Goal: Information Seeking & Learning: Learn about a topic

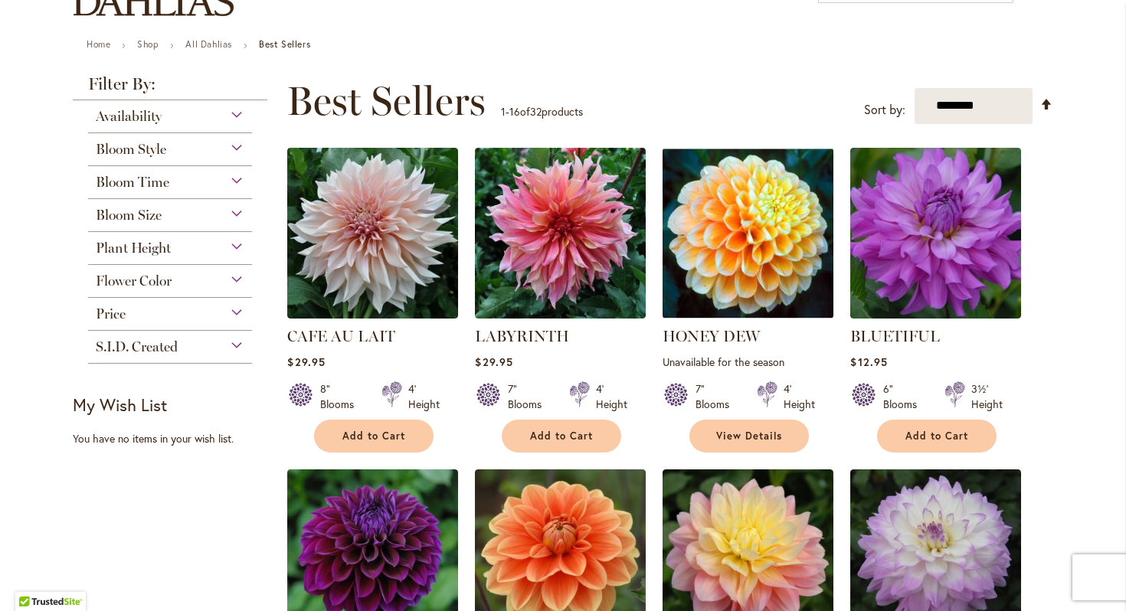
scroll to position [139, 0]
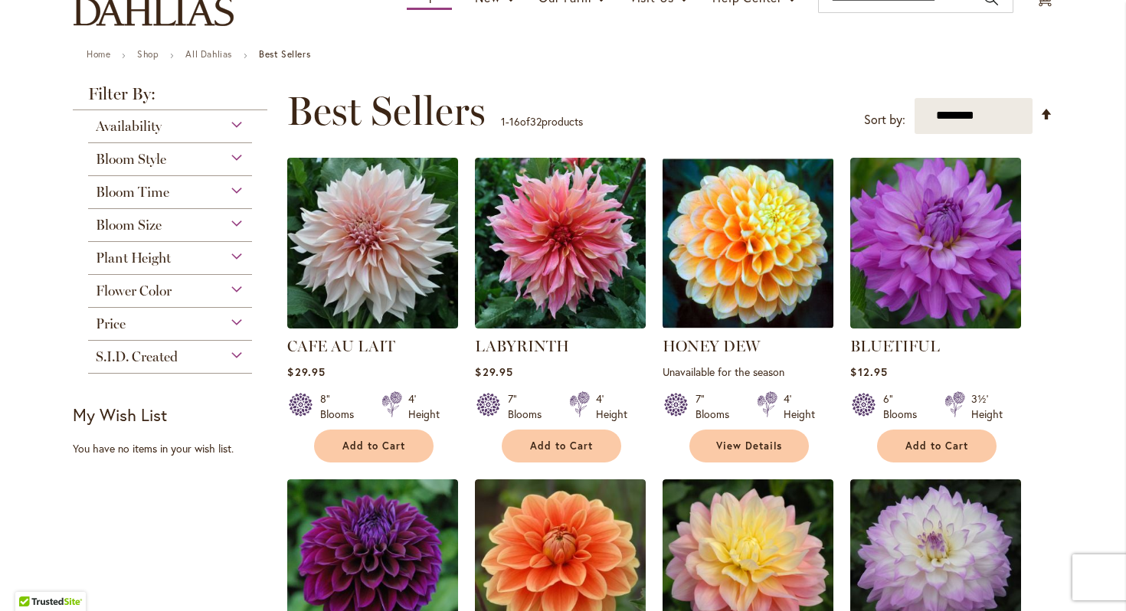
click at [231, 191] on div "Bloom Time" at bounding box center [170, 188] width 164 height 25
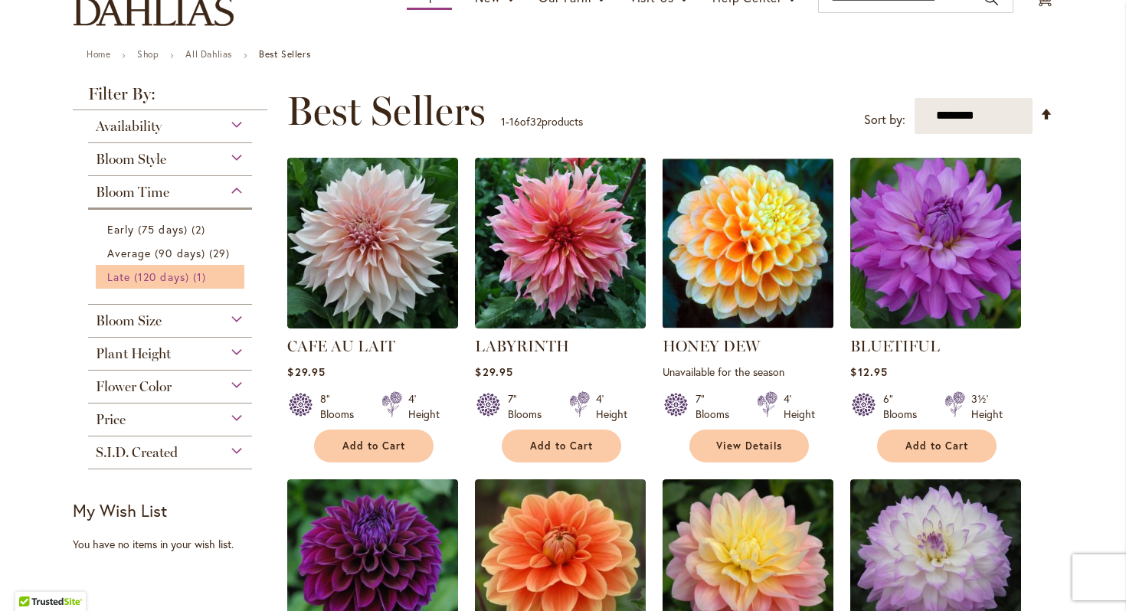
click at [190, 276] on link "Late (120 days) 1 item" at bounding box center [171, 277] width 129 height 16
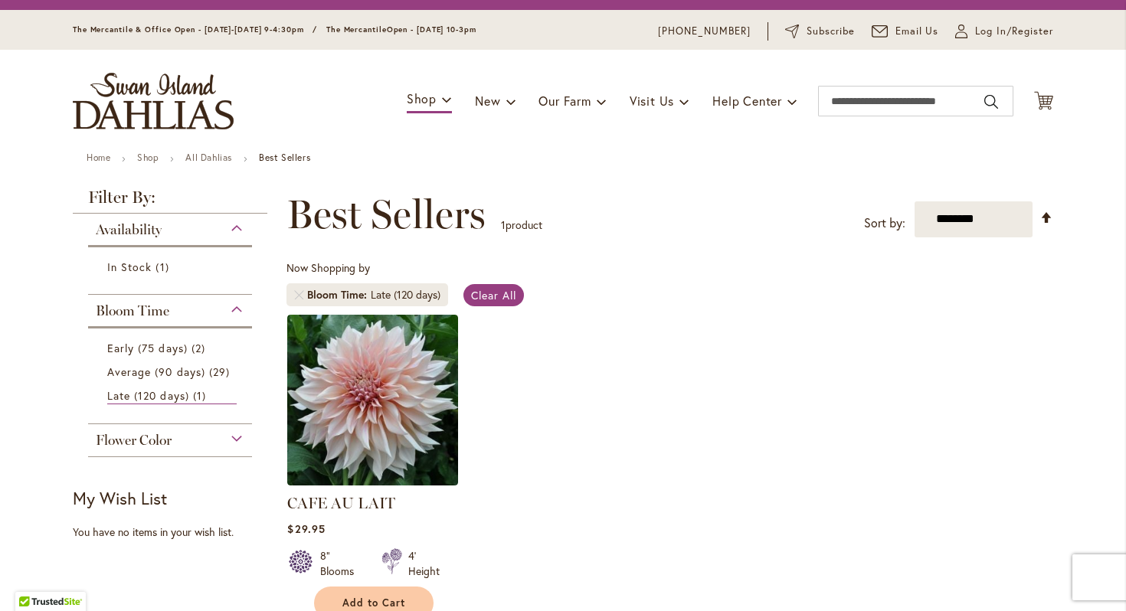
scroll to position [41, 0]
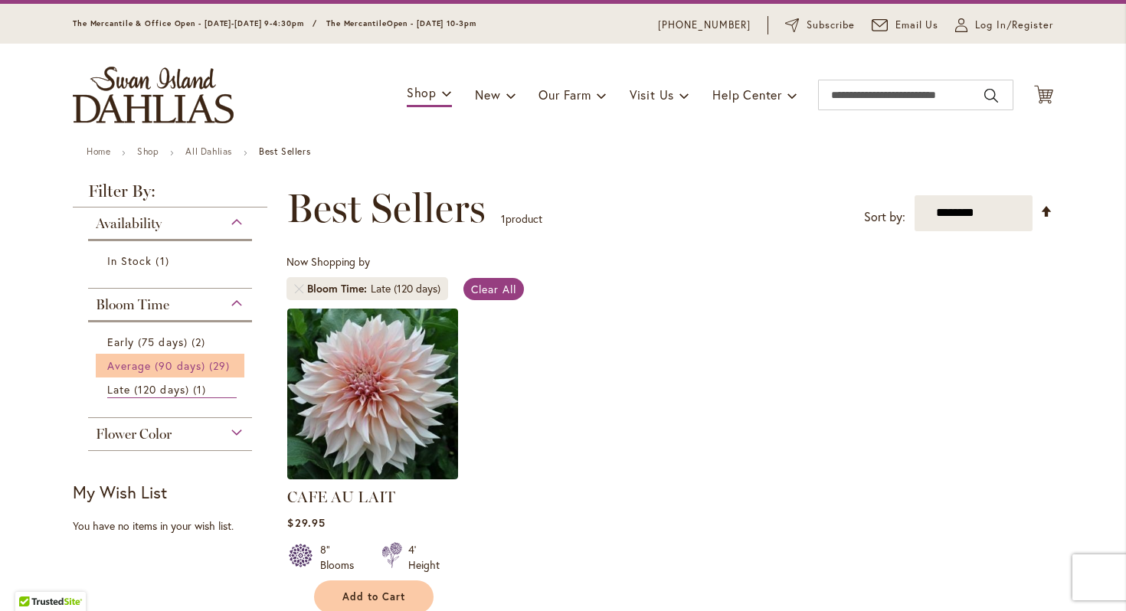
click at [189, 360] on span "Average (90 days)" at bounding box center [156, 366] width 98 height 15
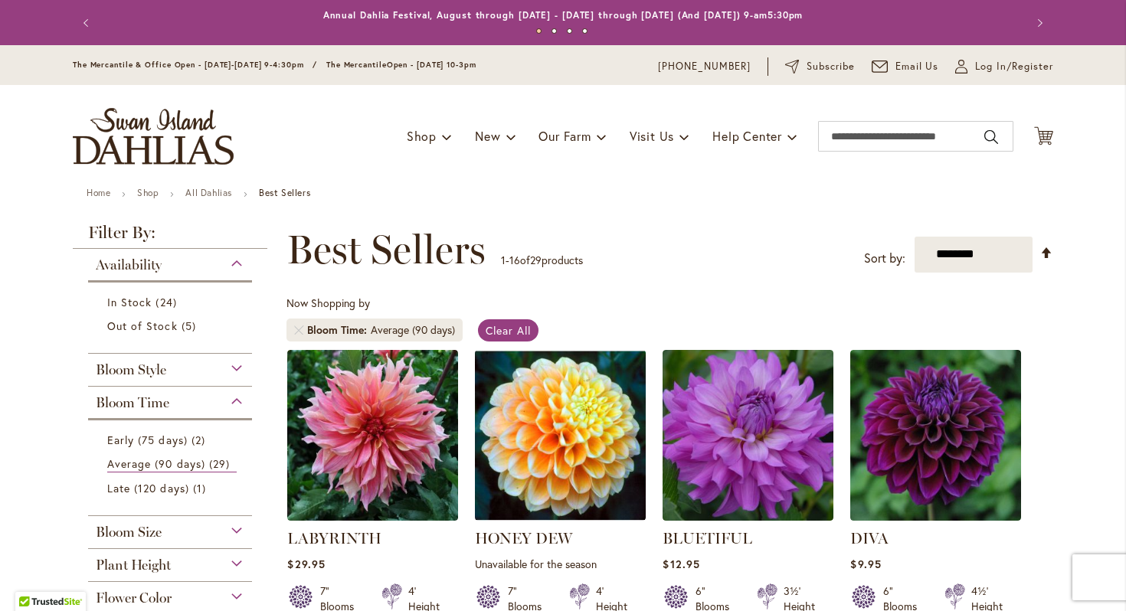
click at [188, 339] on div "In Stock 24 items Out of Stock 5 items" at bounding box center [170, 312] width 164 height 65
click at [178, 321] on link "Out of Stock 5 items" at bounding box center [171, 326] width 129 height 16
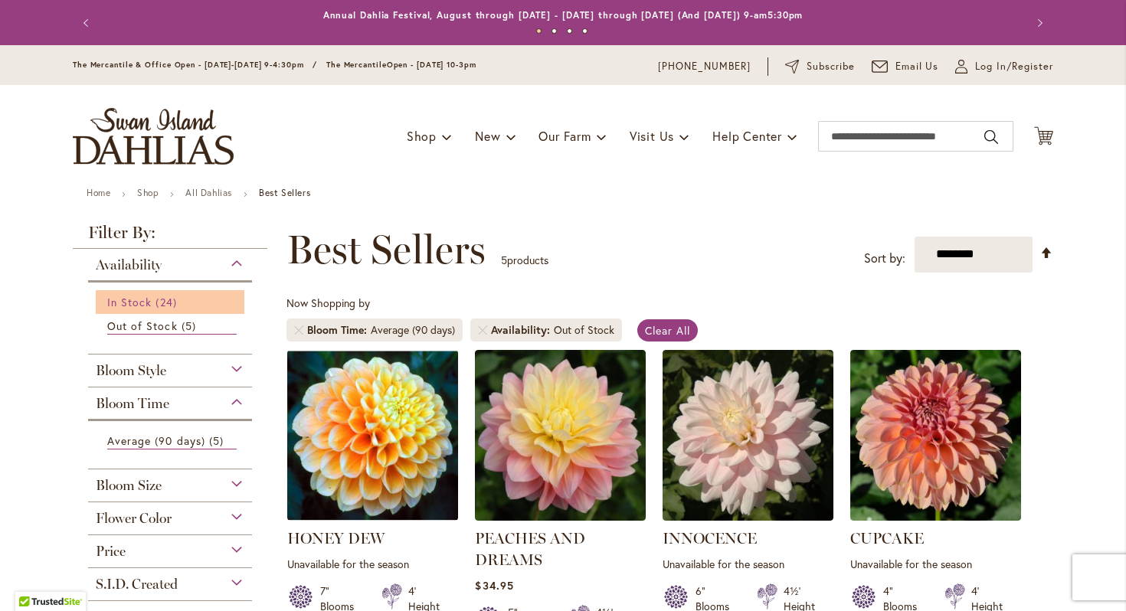
click at [179, 303] on span "24 items" at bounding box center [168, 302] width 25 height 16
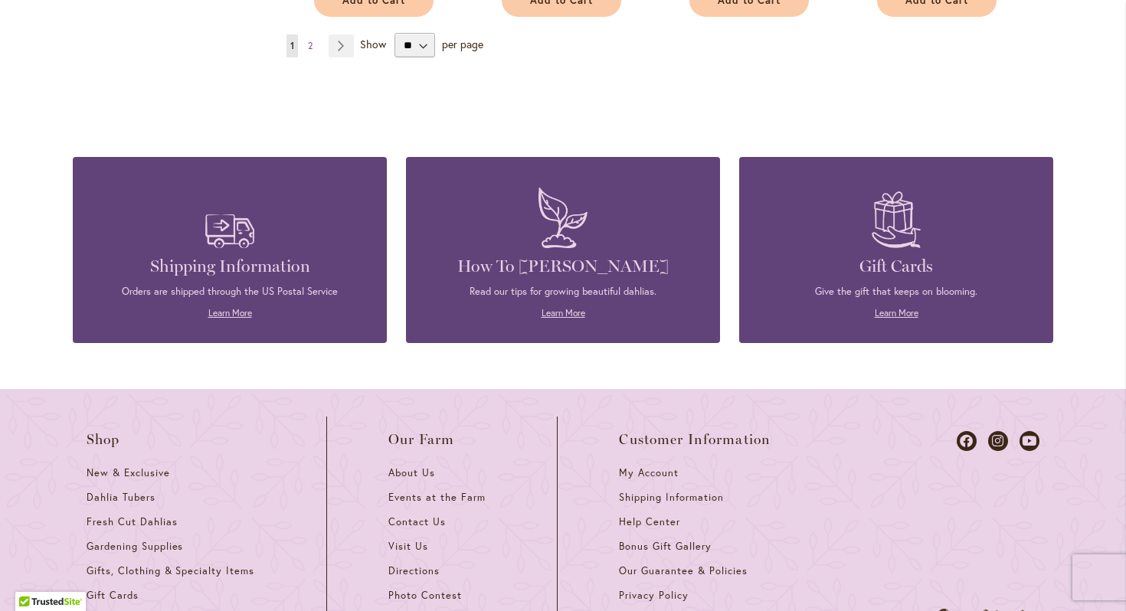
scroll to position [1611, 0]
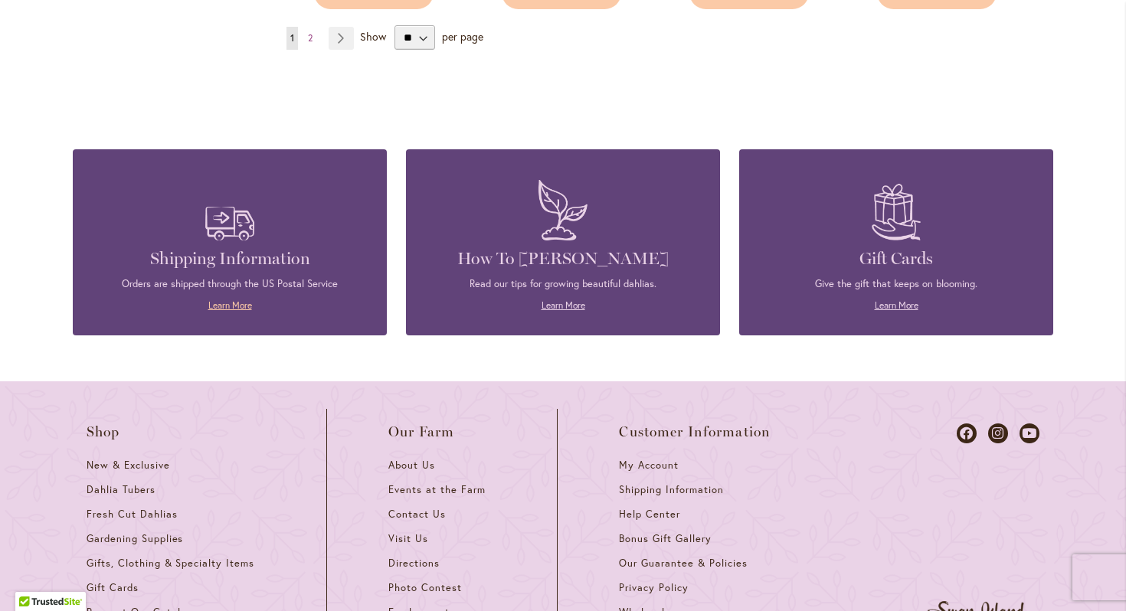
click at [244, 306] on link "Learn More" at bounding box center [230, 305] width 44 height 11
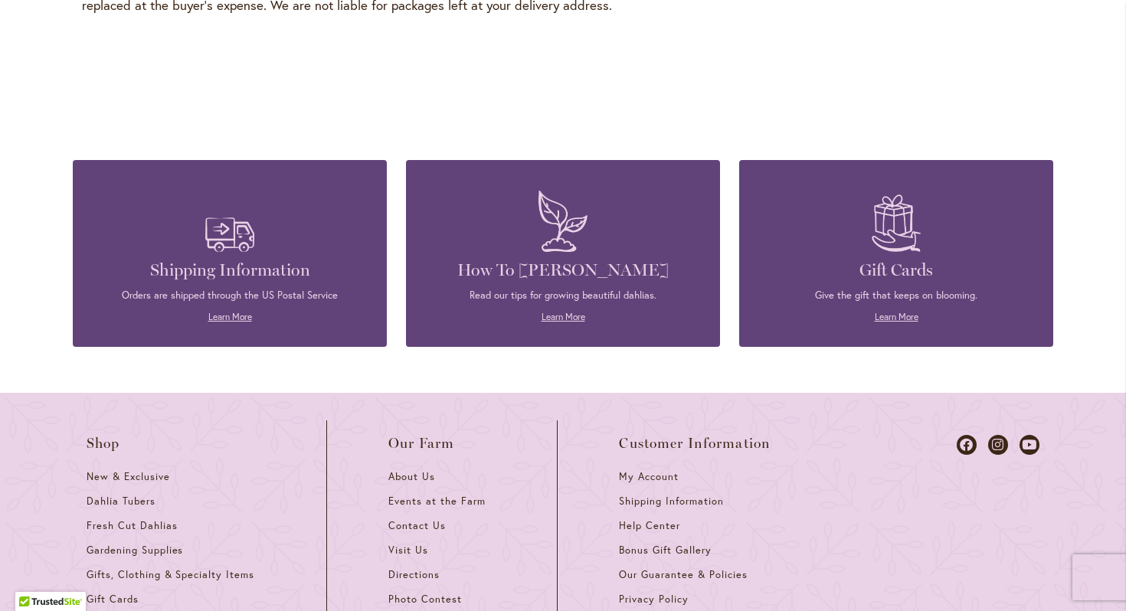
scroll to position [2463, 0]
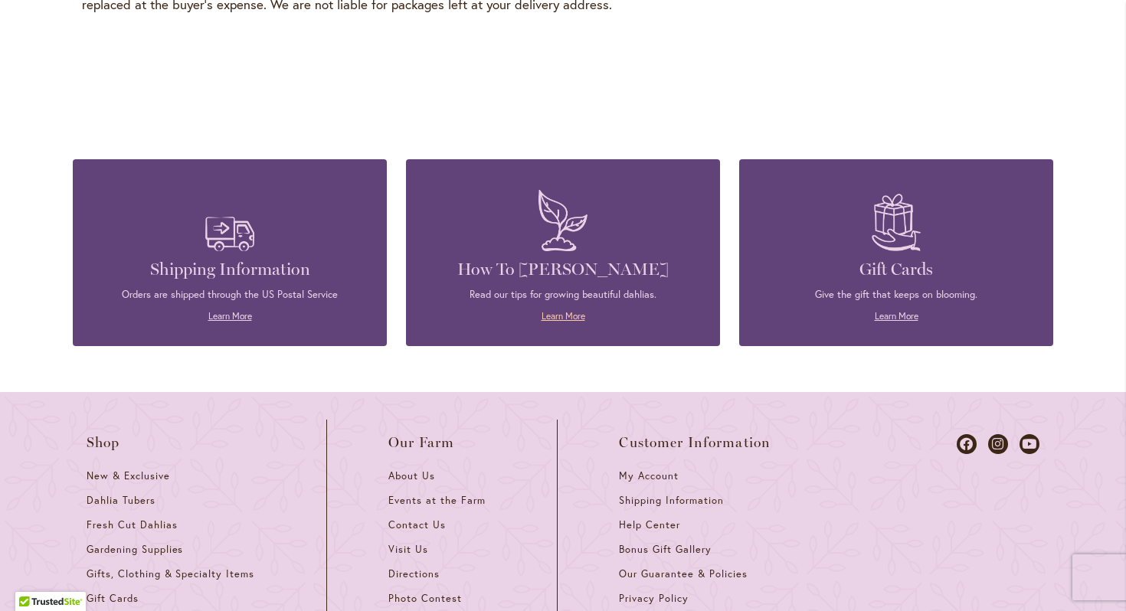
click at [555, 310] on link "Learn More" at bounding box center [564, 315] width 44 height 11
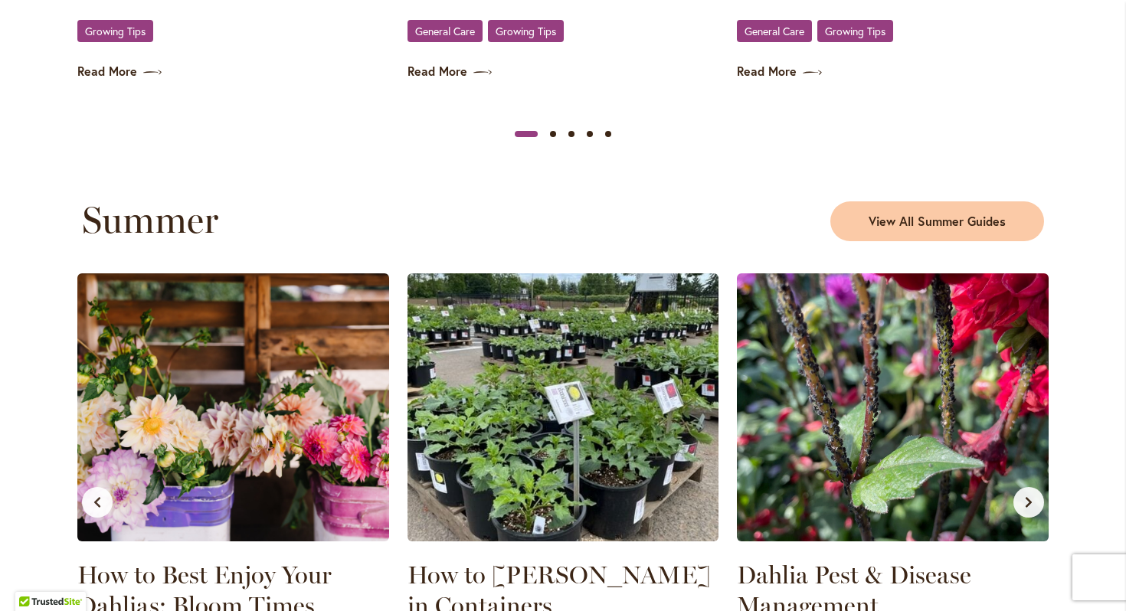
scroll to position [1263, 0]
